Goal: Task Accomplishment & Management: Manage account settings

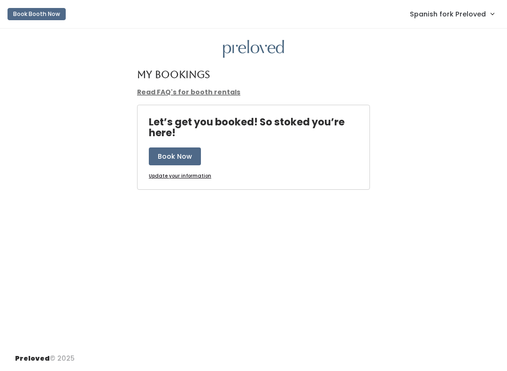
click at [439, 12] on span "Spanish fork Preloved" at bounding box center [448, 14] width 76 height 10
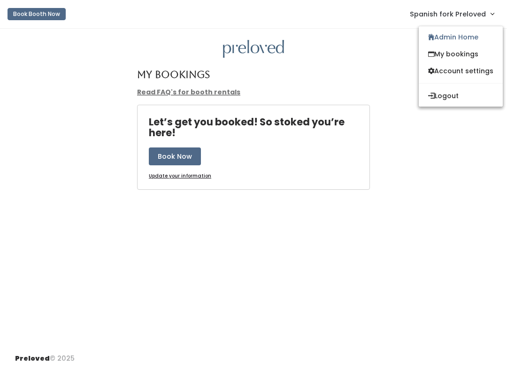
click at [440, 40] on link "Admin Home" at bounding box center [461, 37] width 84 height 17
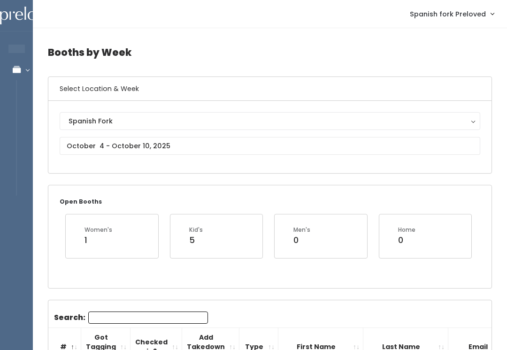
click at [82, 129] on button "Spanish Fork" at bounding box center [270, 121] width 421 height 18
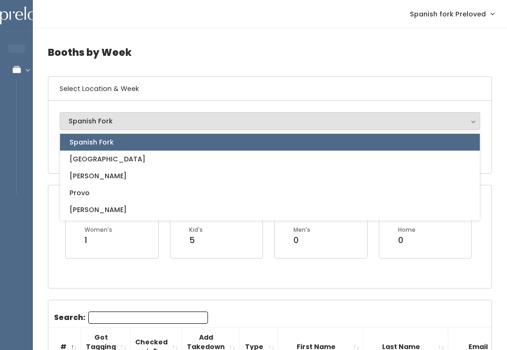
click at [204, 65] on h4 "Booths by Week" at bounding box center [270, 52] width 444 height 26
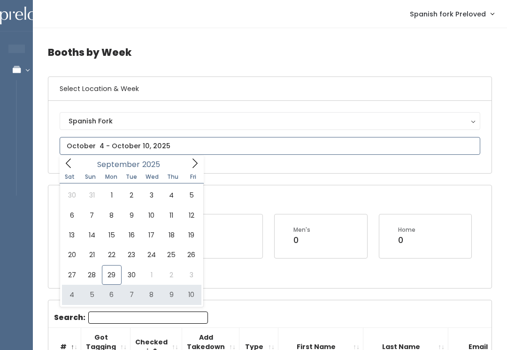
type input "[DATE] to [DATE]"
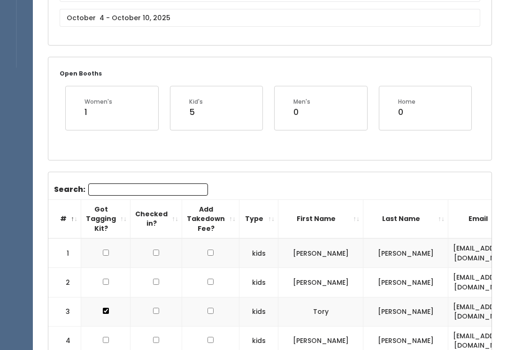
scroll to position [127, 0]
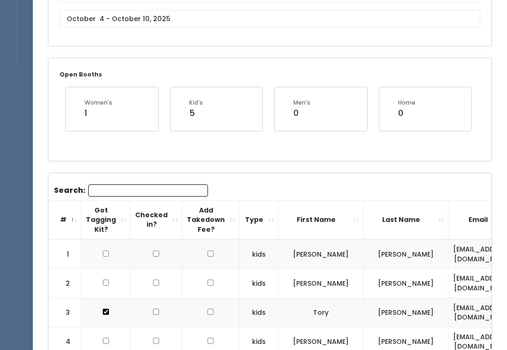
click at [130, 195] on input "Search:" at bounding box center [148, 191] width 120 height 12
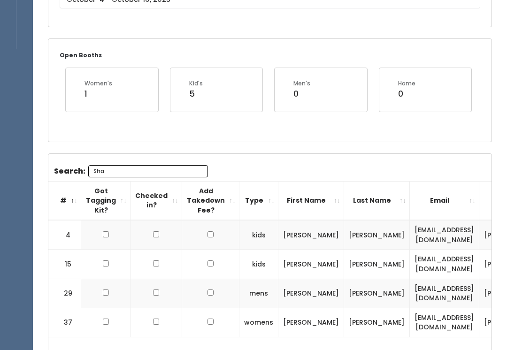
scroll to position [147, 0]
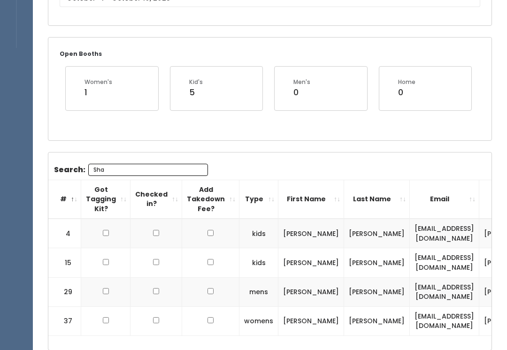
click at [139, 164] on input "Sha" at bounding box center [148, 170] width 120 height 12
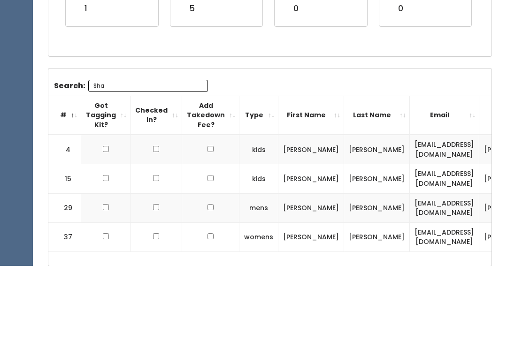
click at [162, 153] on div "Search: Sha # Got Tagging Kit? Checked in? Add Takedown Fee? Type First Name La…" at bounding box center [269, 252] width 443 height 198
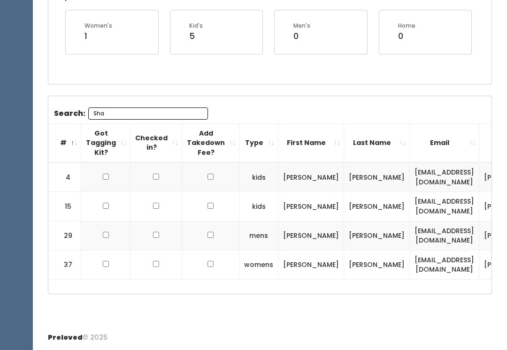
click at [151, 108] on input "Sha" at bounding box center [148, 114] width 120 height 12
type input "S"
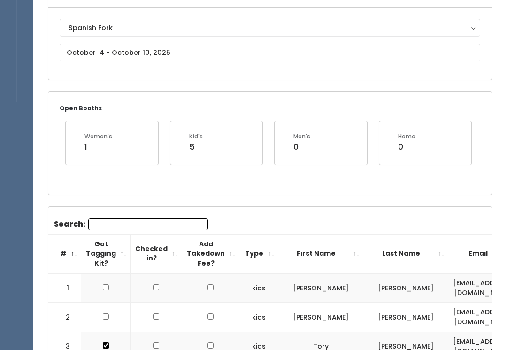
scroll to position [0, 0]
